Goal: Go to known website: Access a specific website the user already knows

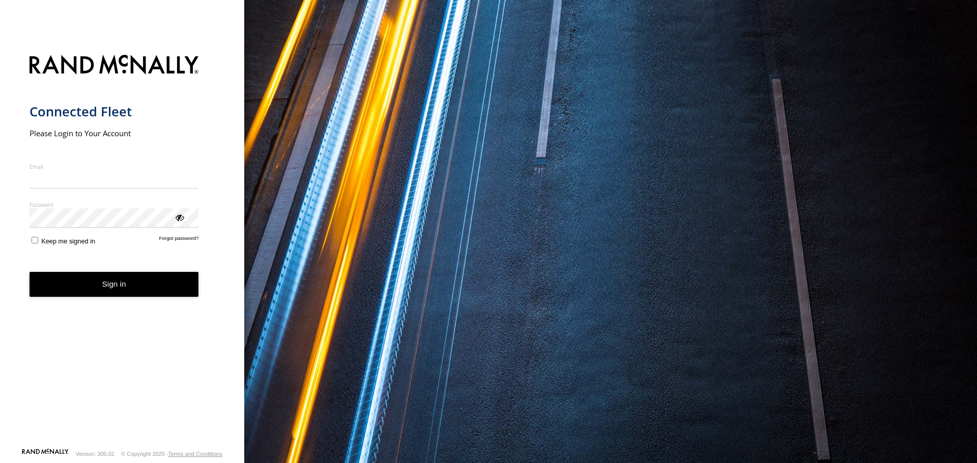
click at [100, 175] on input "Email" at bounding box center [114, 179] width 169 height 18
type input "**********"
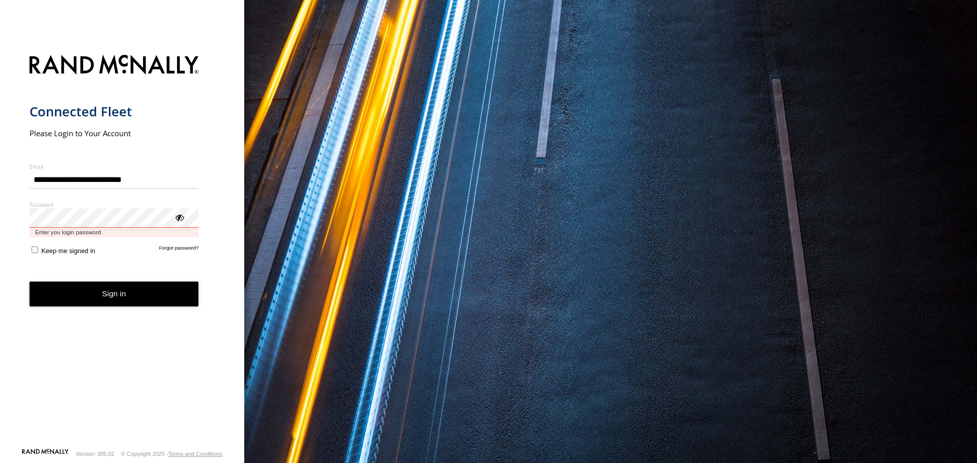
click at [30, 282] on button "Sign in" at bounding box center [114, 294] width 169 height 25
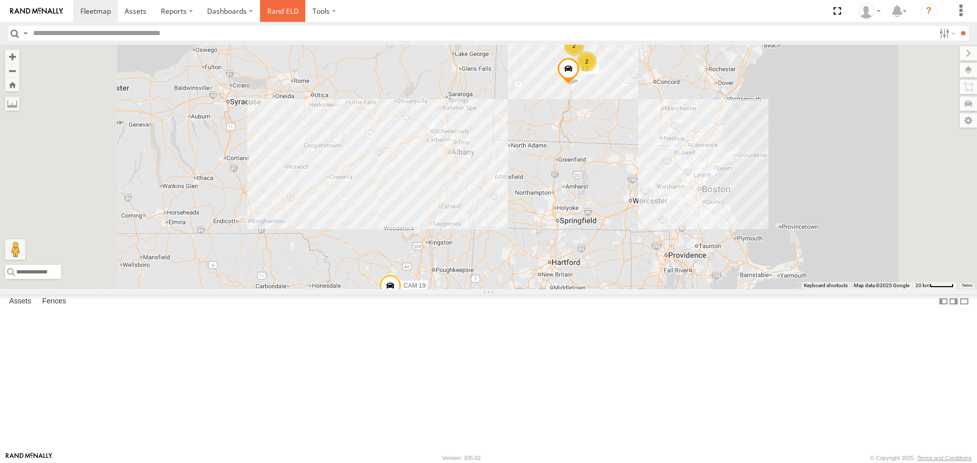
click at [271, 13] on link "Rand ELD" at bounding box center [283, 11] width 46 height 22
